Goal: Task Accomplishment & Management: Use online tool/utility

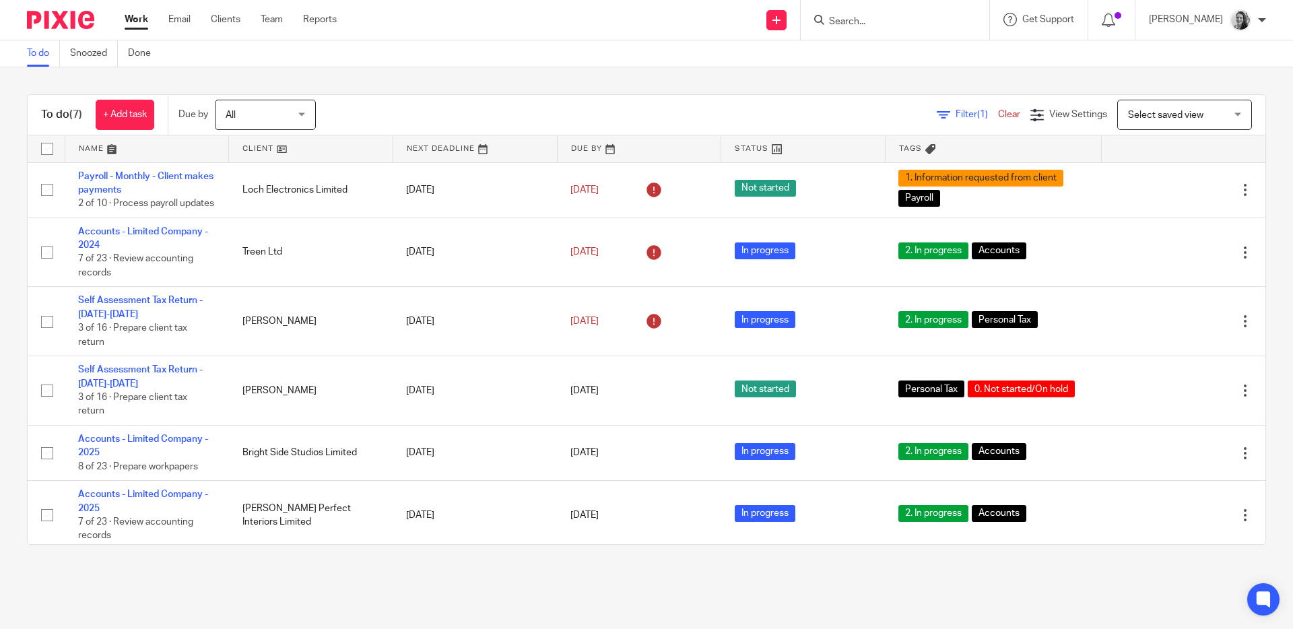
click at [894, 25] on input "Search" at bounding box center [888, 22] width 121 height 12
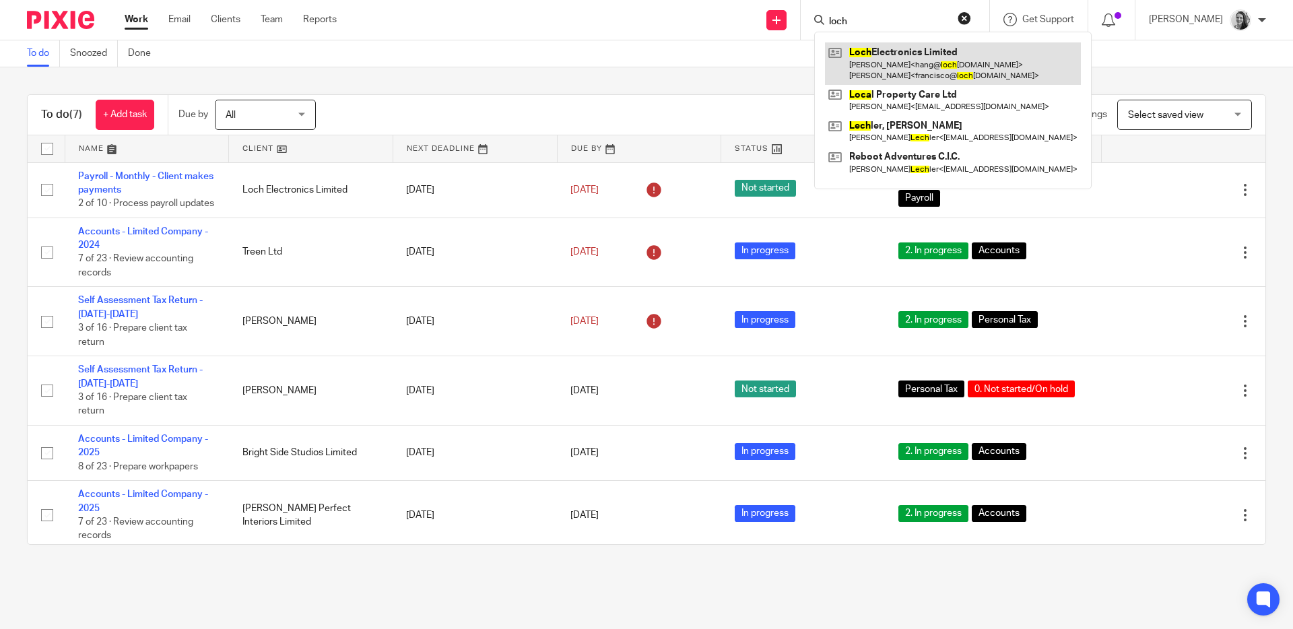
type input "loch"
click at [915, 59] on link at bounding box center [953, 63] width 256 height 42
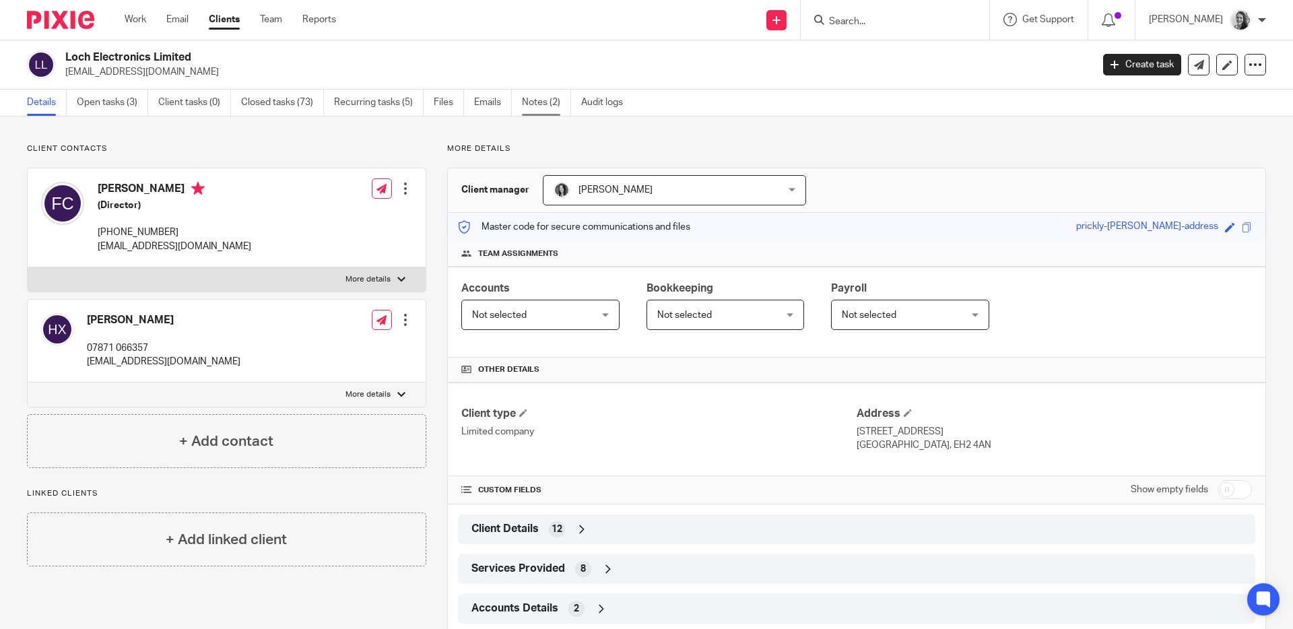
click at [562, 98] on link "Notes (2)" at bounding box center [546, 103] width 49 height 26
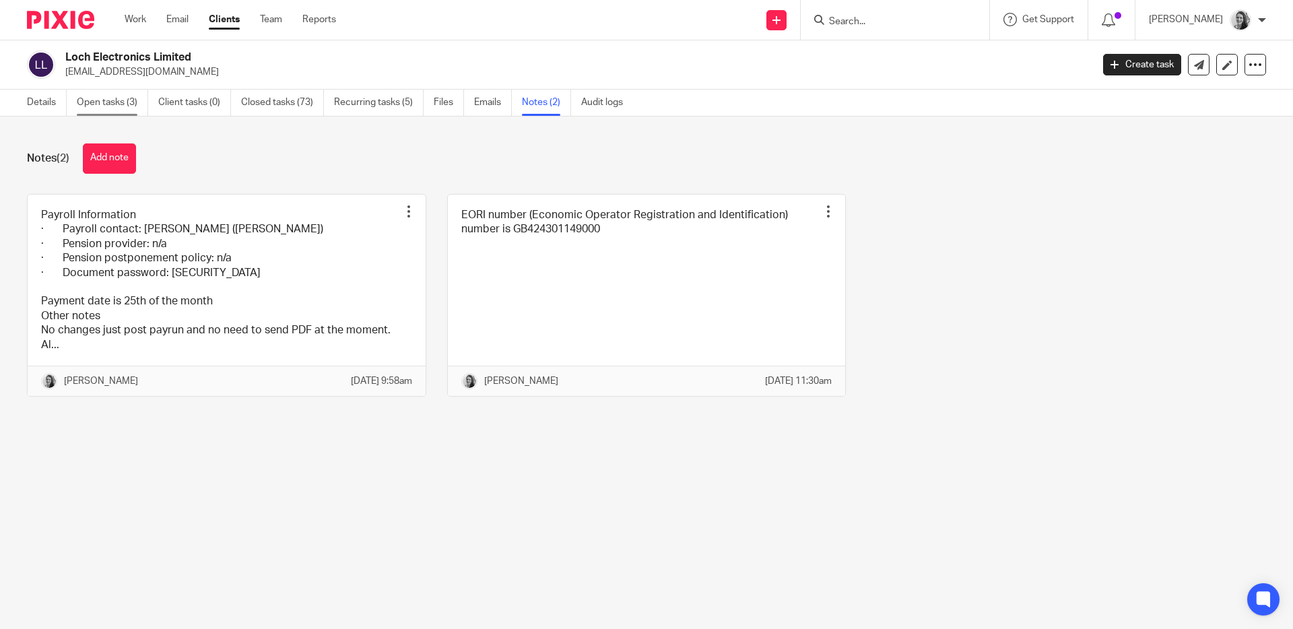
click at [83, 94] on link "Open tasks (3)" at bounding box center [112, 103] width 71 height 26
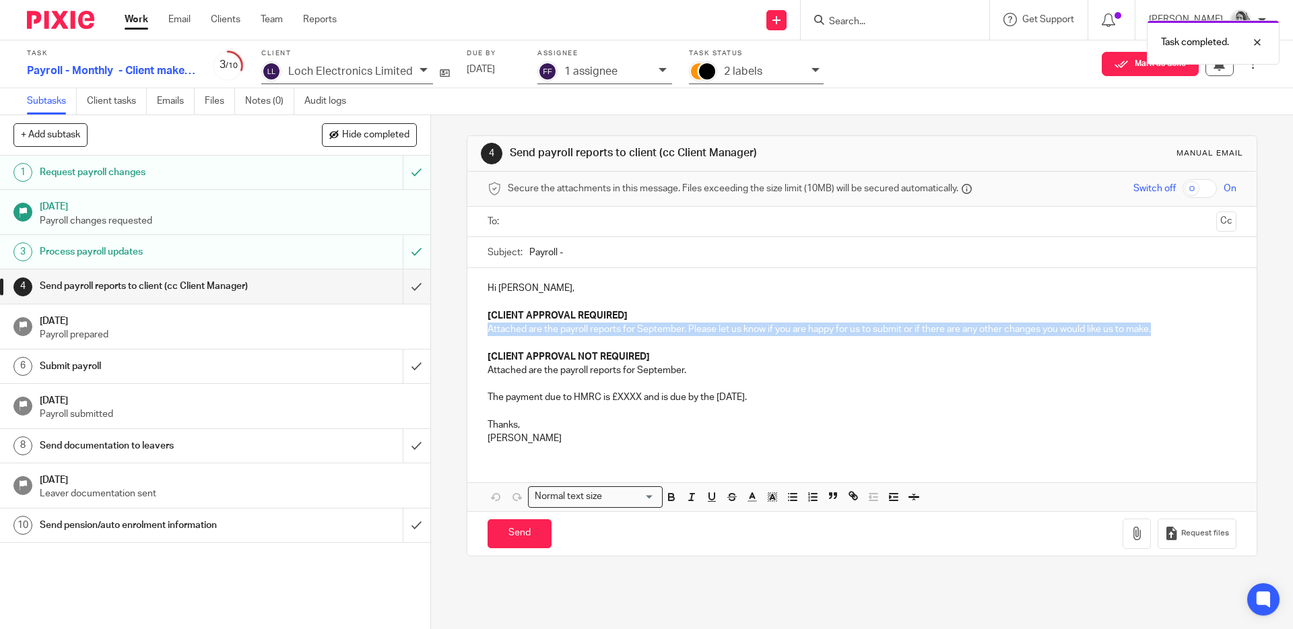
drag, startPoint x: 484, startPoint y: 330, endPoint x: 1183, endPoint y: 318, distance: 699.1
click at [1200, 325] on p "Attached are the payroll reports for September. Please let us know if you are h…" at bounding box center [862, 329] width 748 height 13
copy p "Attached are the payroll reports for September. Please let us know if you are h…"
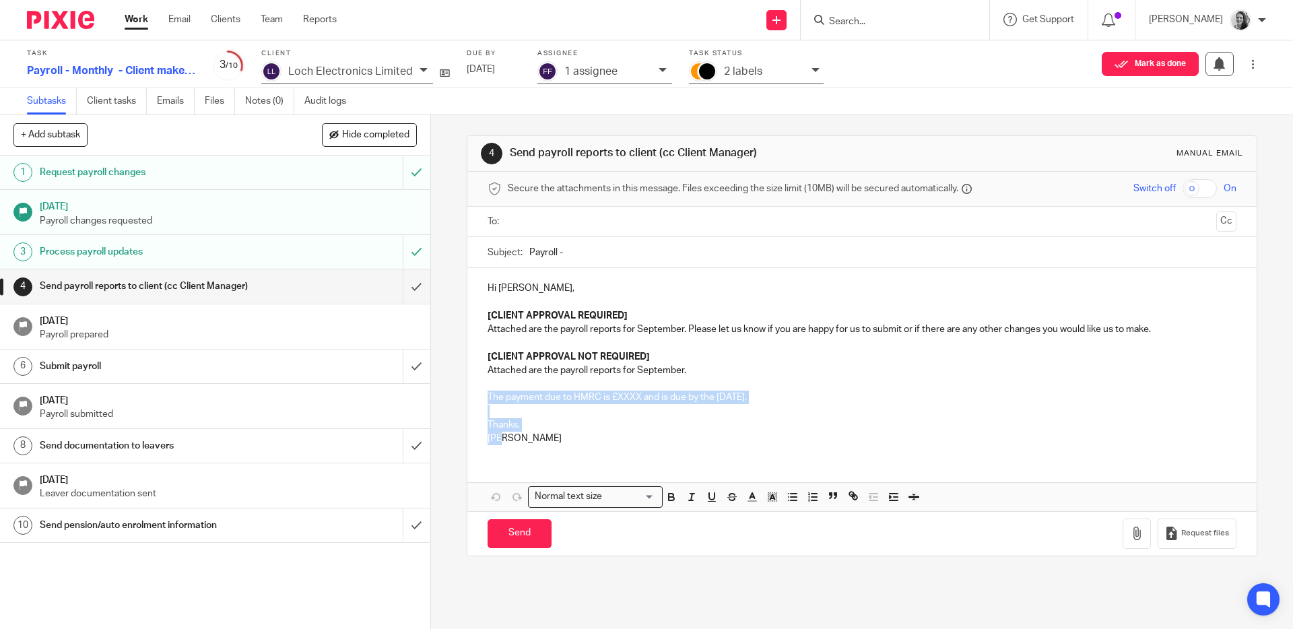
drag, startPoint x: 480, startPoint y: 394, endPoint x: 566, endPoint y: 435, distance: 94.9
click at [566, 435] on div "Hi Francisco, [CLIENT APPROVAL REQUIRED] Attached are the payroll reports for S…" at bounding box center [861, 361] width 789 height 187
copy div "The payment due to HMRC is £XXXX and is due by the 22nd of October. Thanks, Fay"
click at [405, 279] on input "submit" at bounding box center [215, 286] width 430 height 34
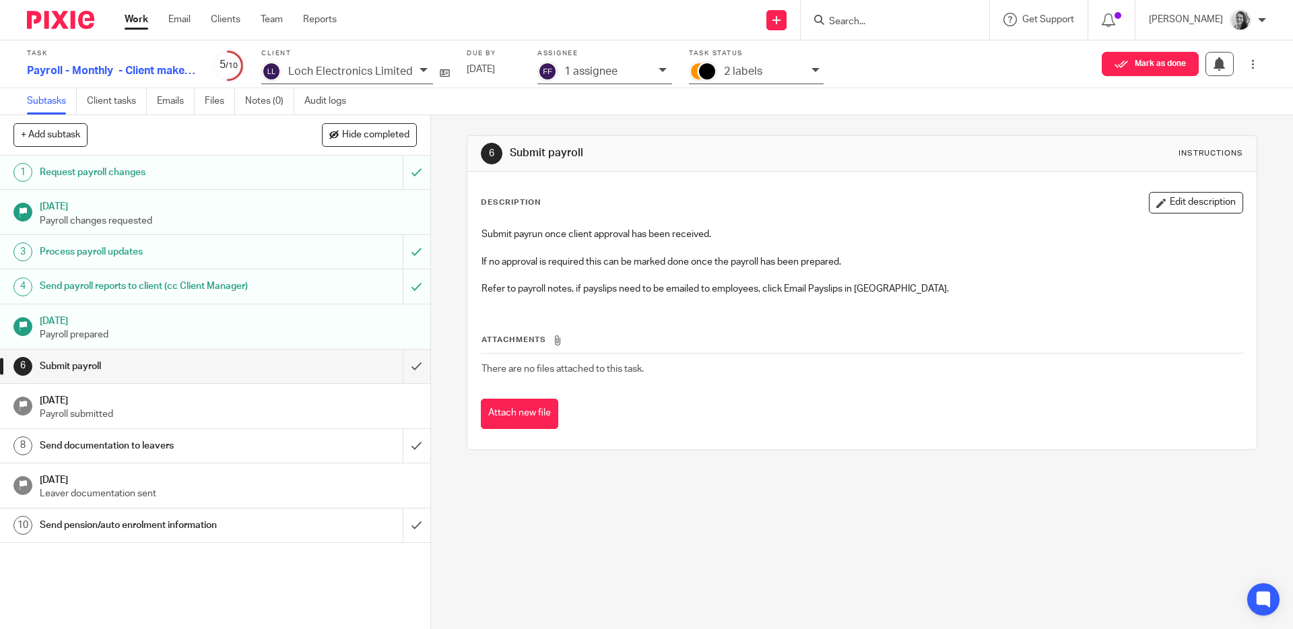
click at [129, 17] on link "Work" at bounding box center [137, 19] width 24 height 13
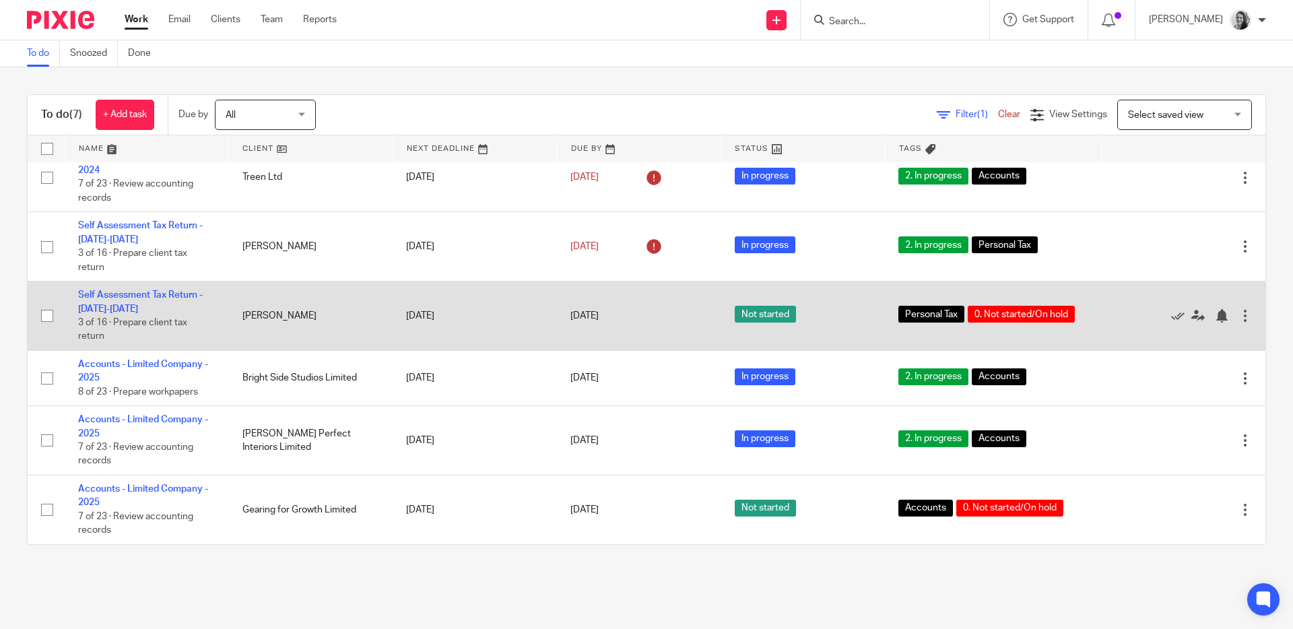
scroll to position [83, 0]
